Goal: Information Seeking & Learning: Learn about a topic

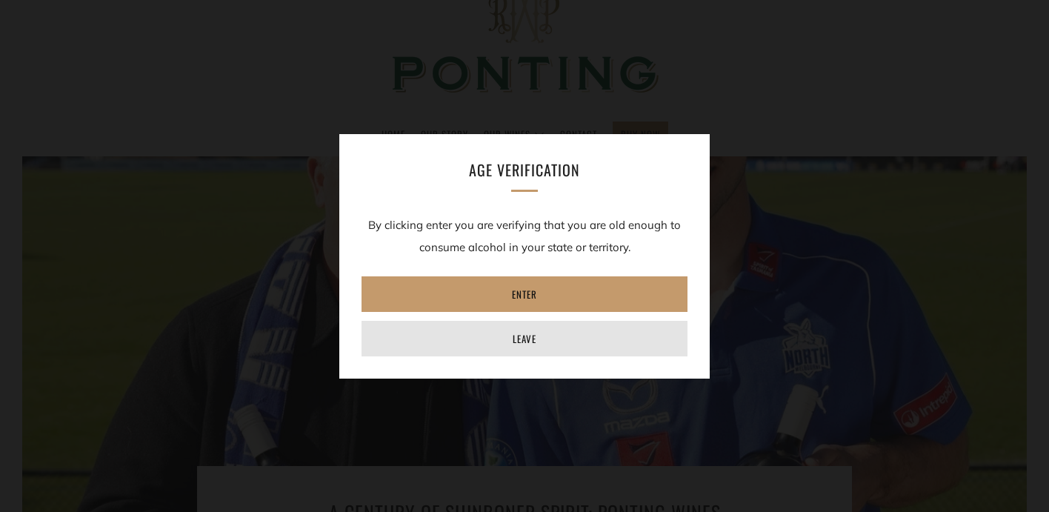
click at [538, 345] on link "Leave" at bounding box center [525, 339] width 326 height 36
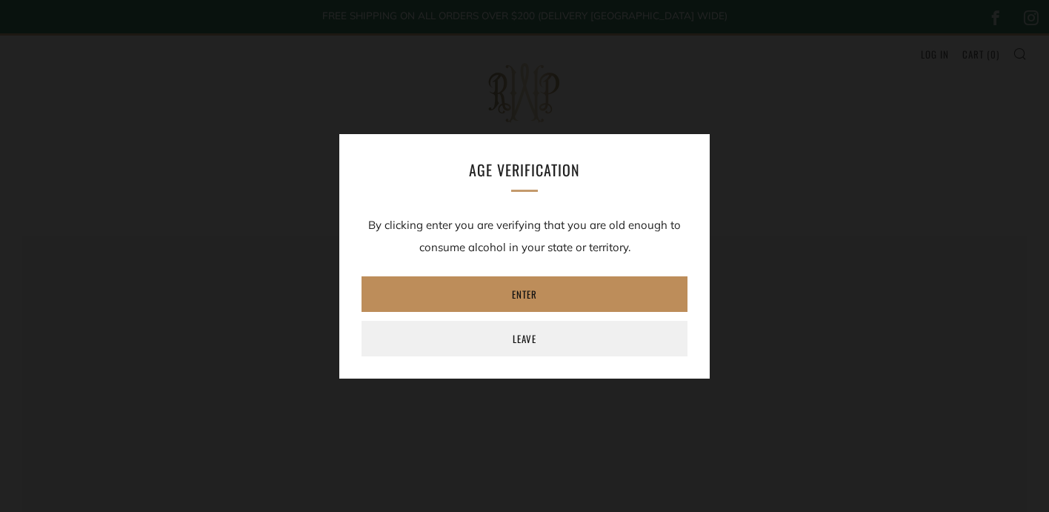
click at [554, 300] on link "Enter" at bounding box center [525, 294] width 326 height 36
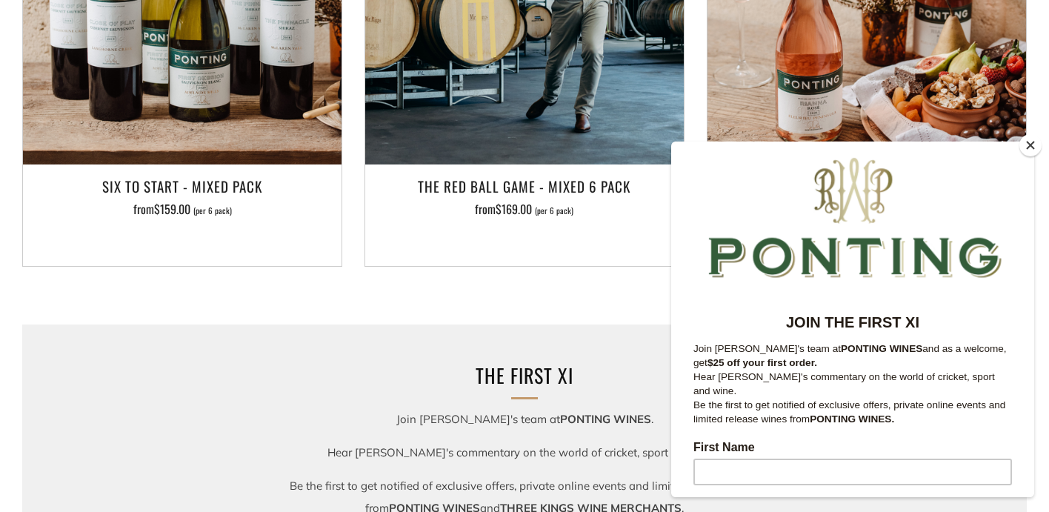
scroll to position [1779, 0]
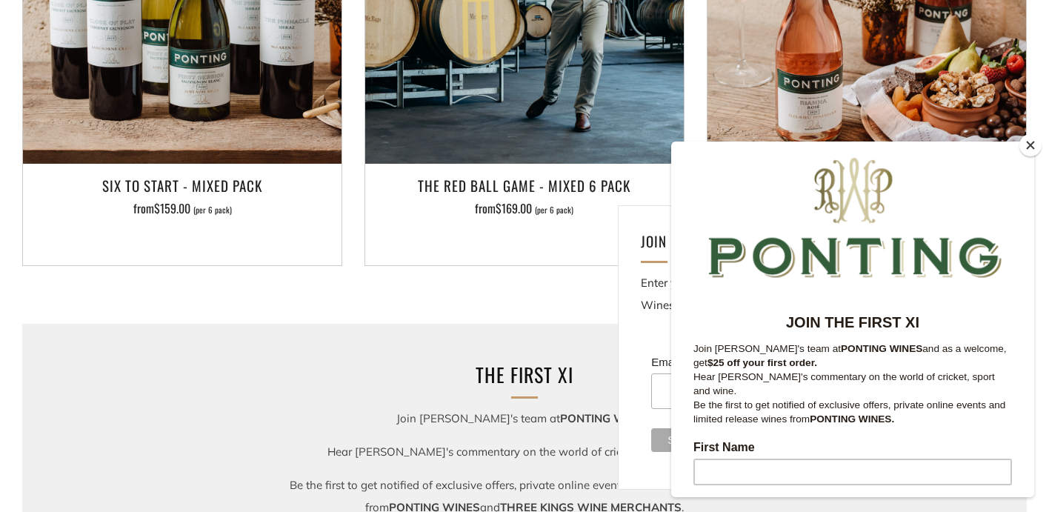
click at [1031, 144] on button "Close" at bounding box center [1031, 145] width 22 height 22
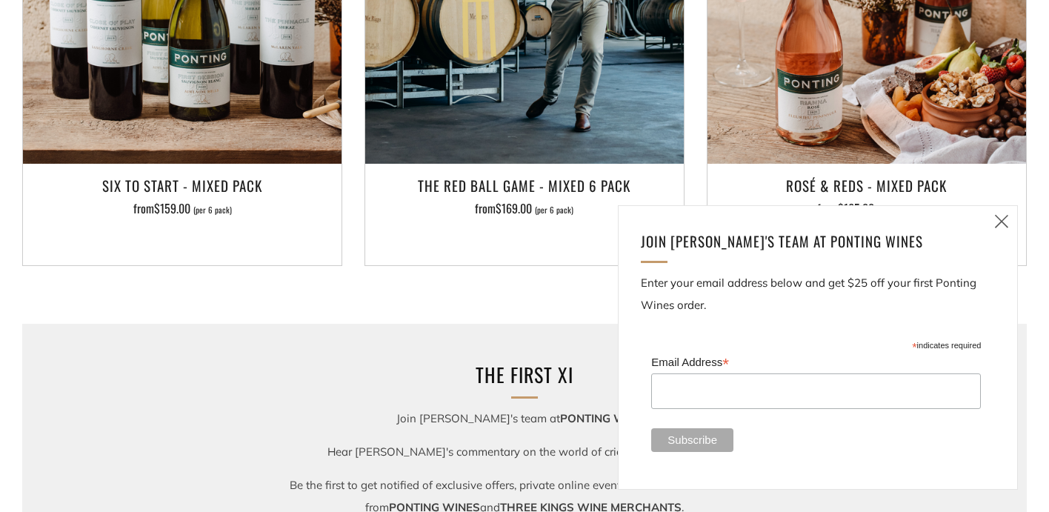
click at [1006, 224] on icon at bounding box center [1002, 221] width 18 height 19
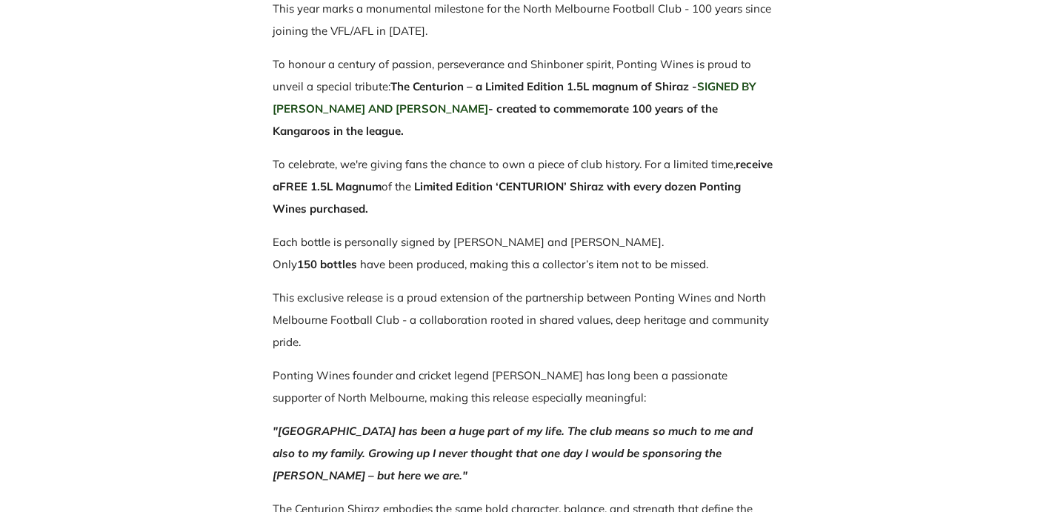
scroll to position [0, 0]
